Goal: Information Seeking & Learning: Check status

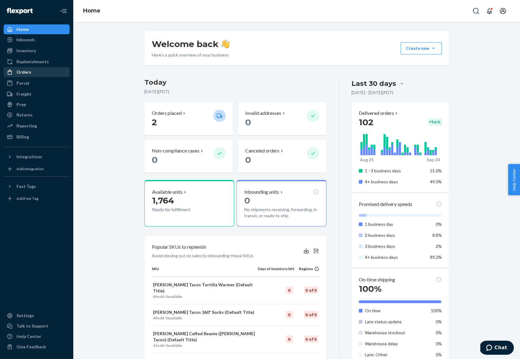
click at [33, 73] on div "Orders" at bounding box center [36, 72] width 65 height 9
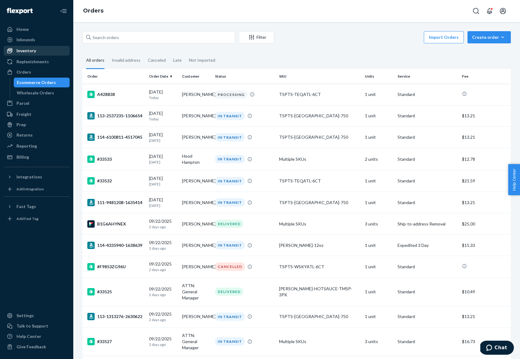
click at [42, 47] on div "Inventory" at bounding box center [36, 50] width 65 height 9
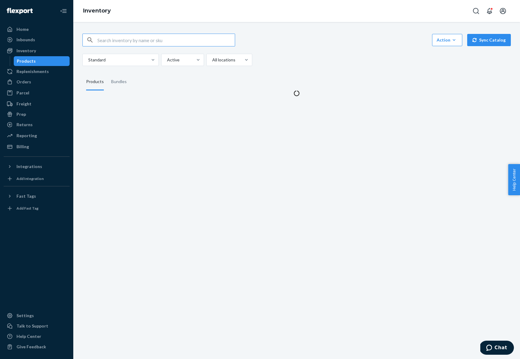
click at [101, 40] on input "text" at bounding box center [165, 40] width 137 height 12
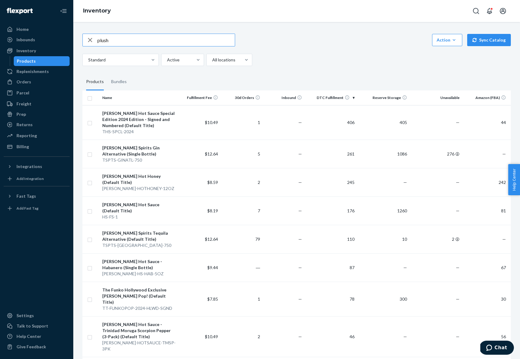
type input "plush"
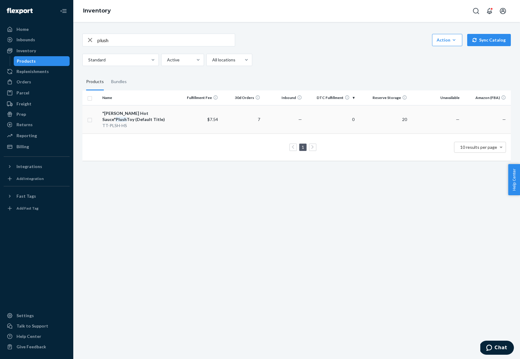
click at [151, 114] on div ""[PERSON_NAME] Hot Sauce" Plush Toy (Default Title)" at bounding box center [139, 116] width 74 height 12
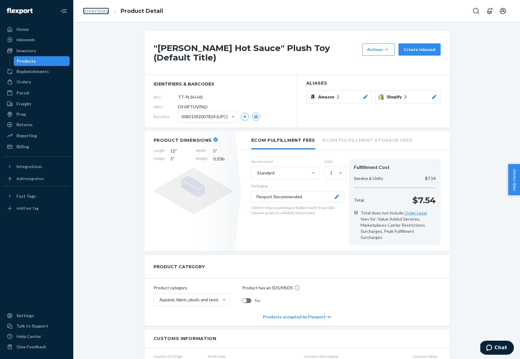
click at [103, 12] on link "Inventory" at bounding box center [96, 11] width 26 height 7
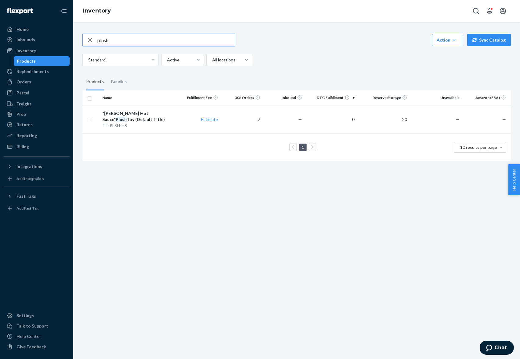
click at [108, 39] on input "plush" at bounding box center [165, 40] width 137 height 12
click at [108, 37] on input "plush" at bounding box center [165, 40] width 137 height 12
click at [108, 39] on input "plush" at bounding box center [165, 40] width 137 height 12
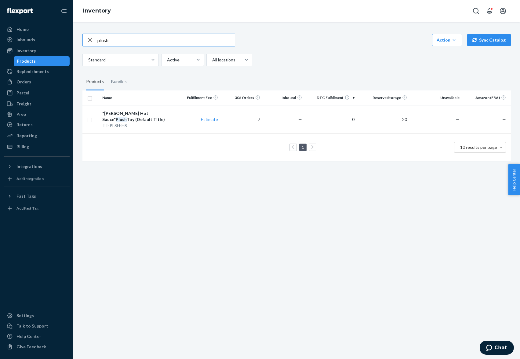
click at [108, 39] on input "plush" at bounding box center [165, 40] width 137 height 12
type input "Tequila"
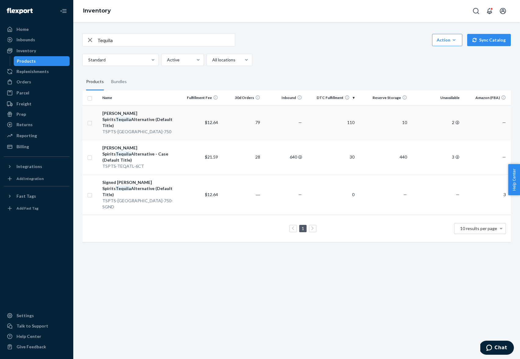
click at [131, 117] on em "Tequila" at bounding box center [123, 119] width 15 height 5
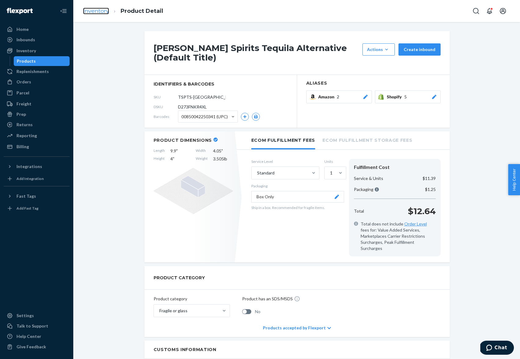
click at [100, 11] on link "Inventory" at bounding box center [96, 11] width 26 height 7
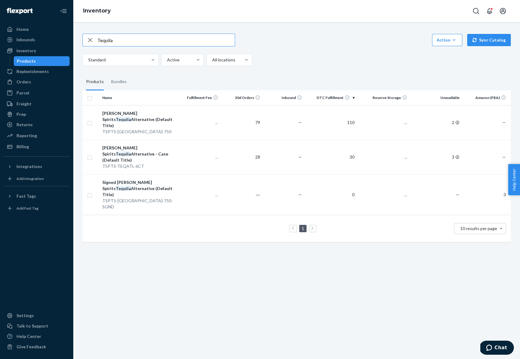
click at [105, 40] on input "Tequila" at bounding box center [165, 40] width 137 height 12
click at [105, 39] on input "Tequila" at bounding box center [165, 40] width 137 height 12
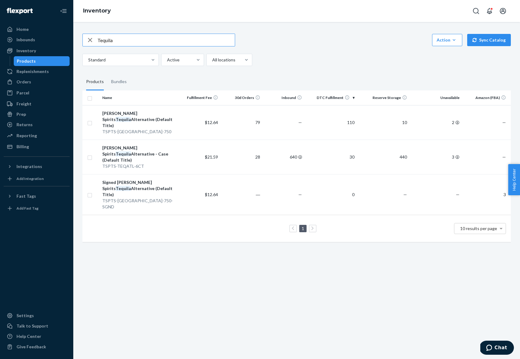
click at [105, 39] on input "Tequila" at bounding box center [165, 40] width 137 height 12
type input "O"
type input "Baby"
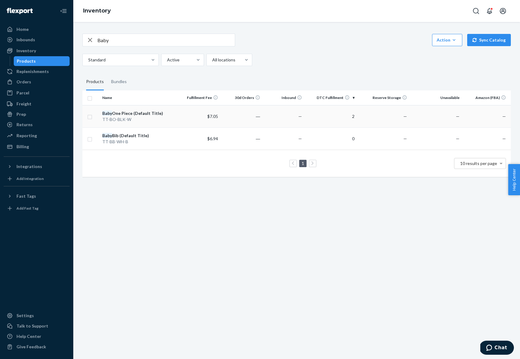
click at [138, 112] on div "Baby One Piece (Default Title)" at bounding box center [139, 113] width 74 height 6
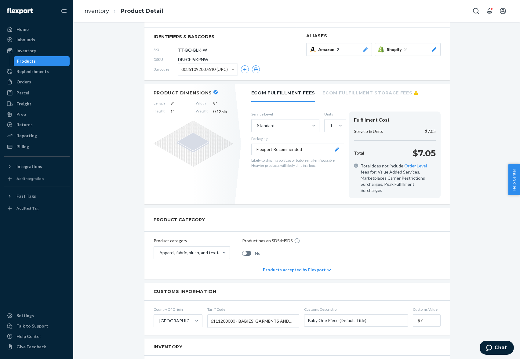
scroll to position [39, 0]
